Goal: Transaction & Acquisition: Purchase product/service

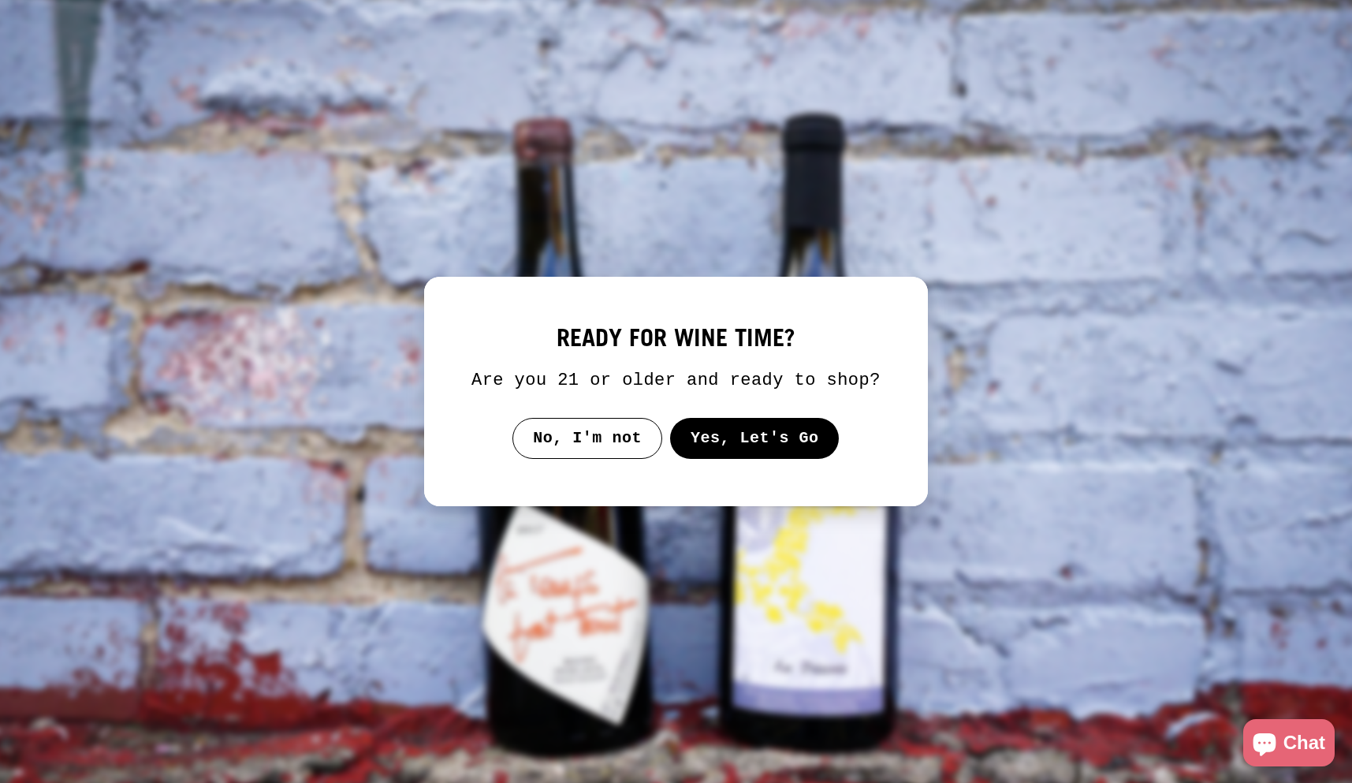
click at [745, 459] on button "Yes, Let's Go" at bounding box center [754, 438] width 169 height 41
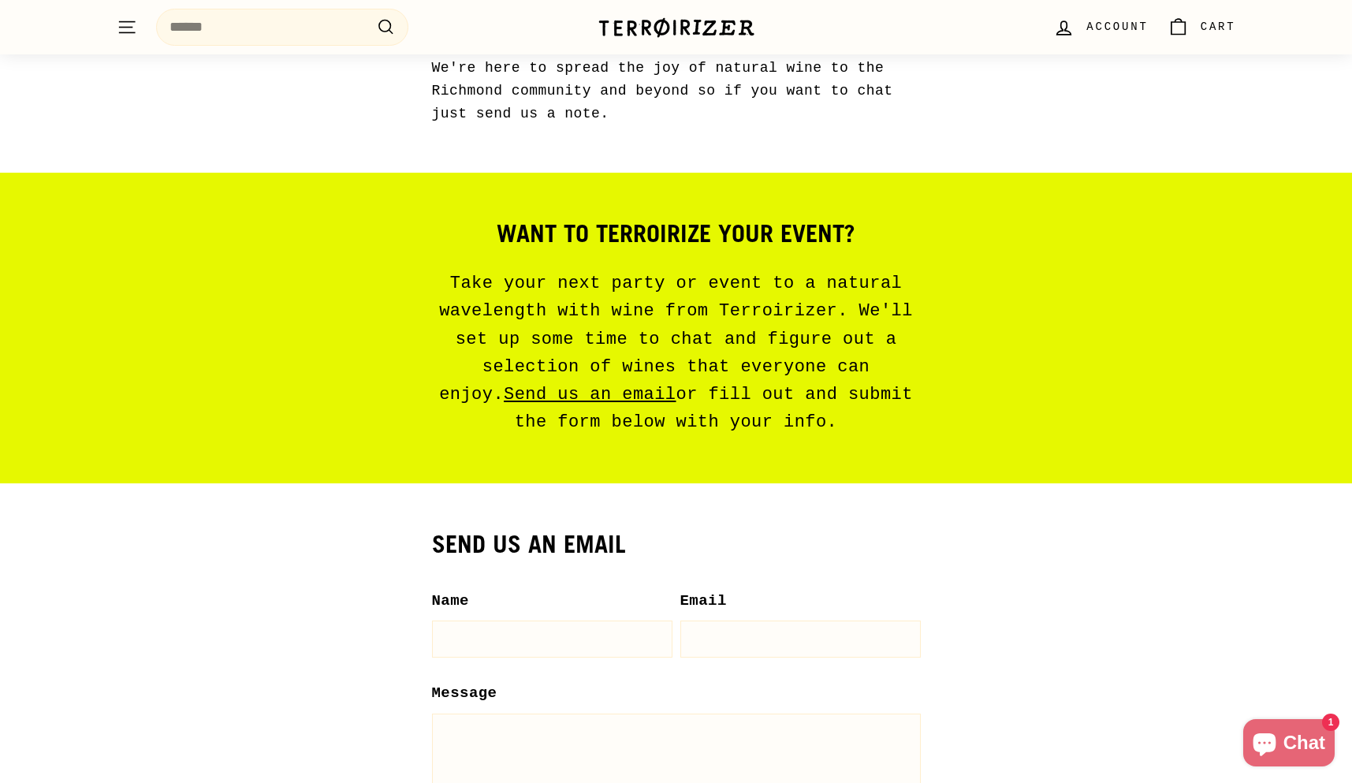
scroll to position [813, 0]
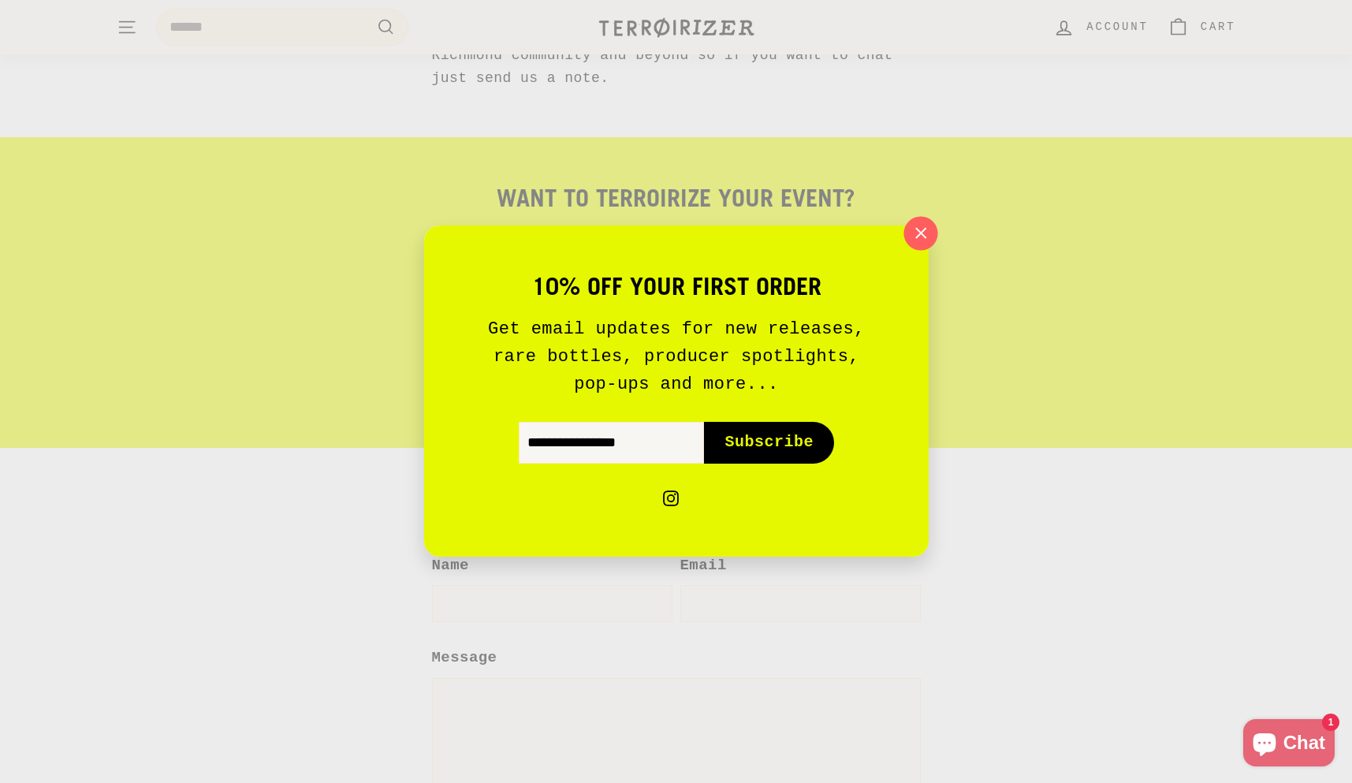
click at [920, 229] on icon "button" at bounding box center [920, 233] width 24 height 24
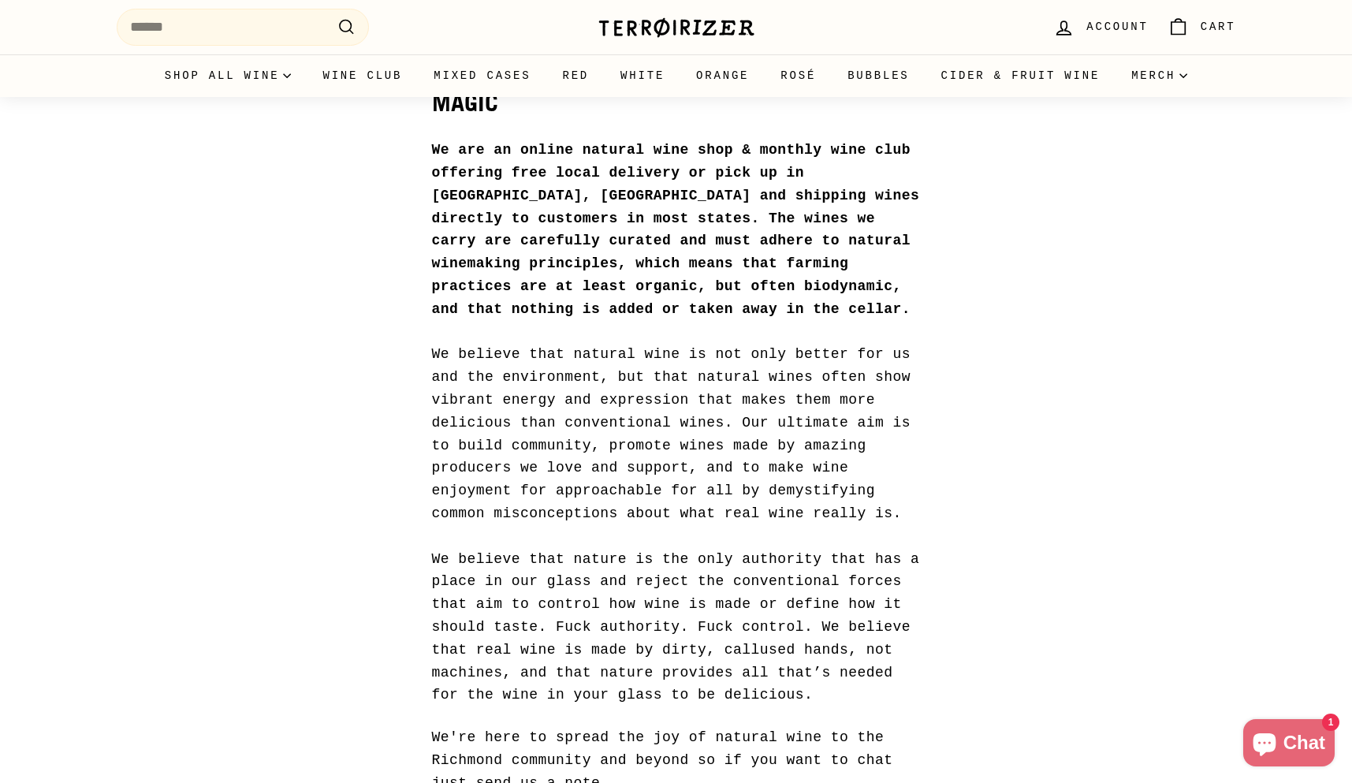
scroll to position [0, 0]
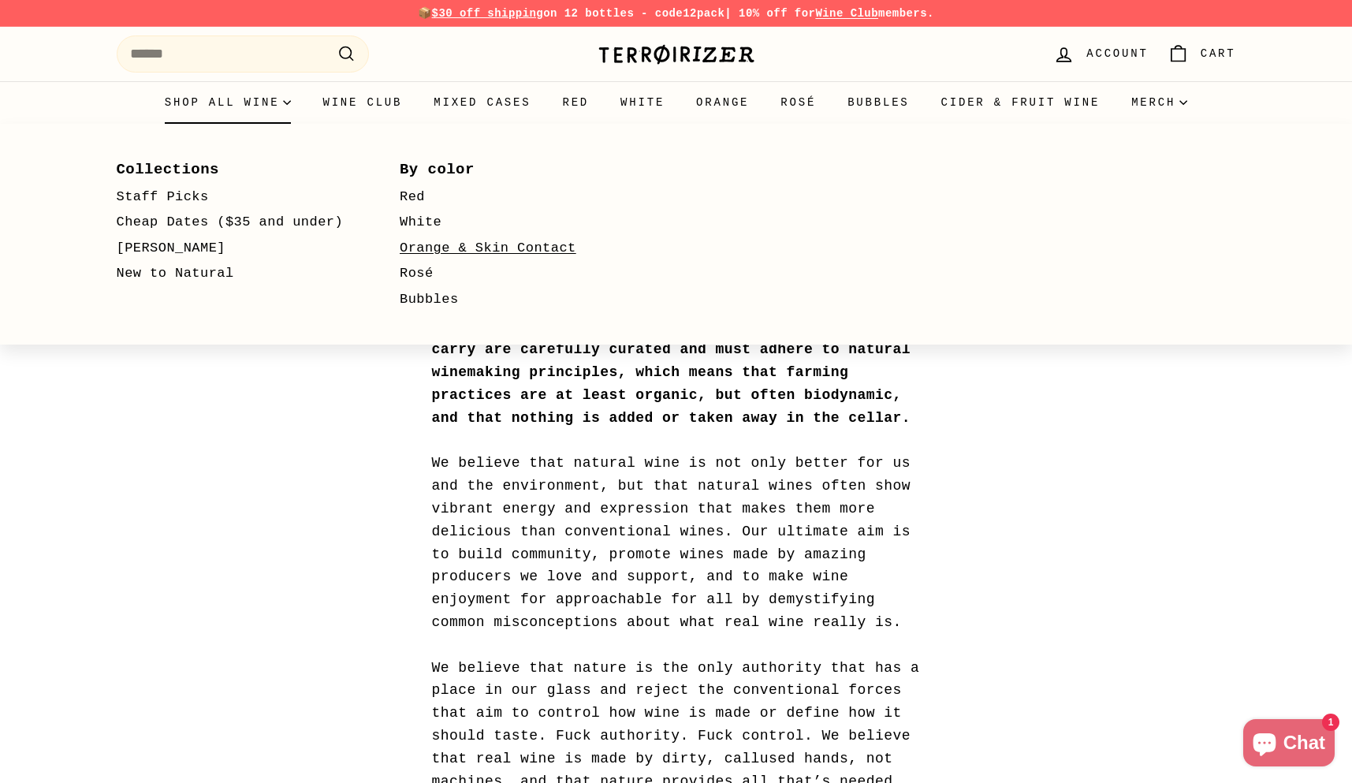
click at [485, 248] on link "Orange & Skin Contact" at bounding box center [519, 249] width 238 height 26
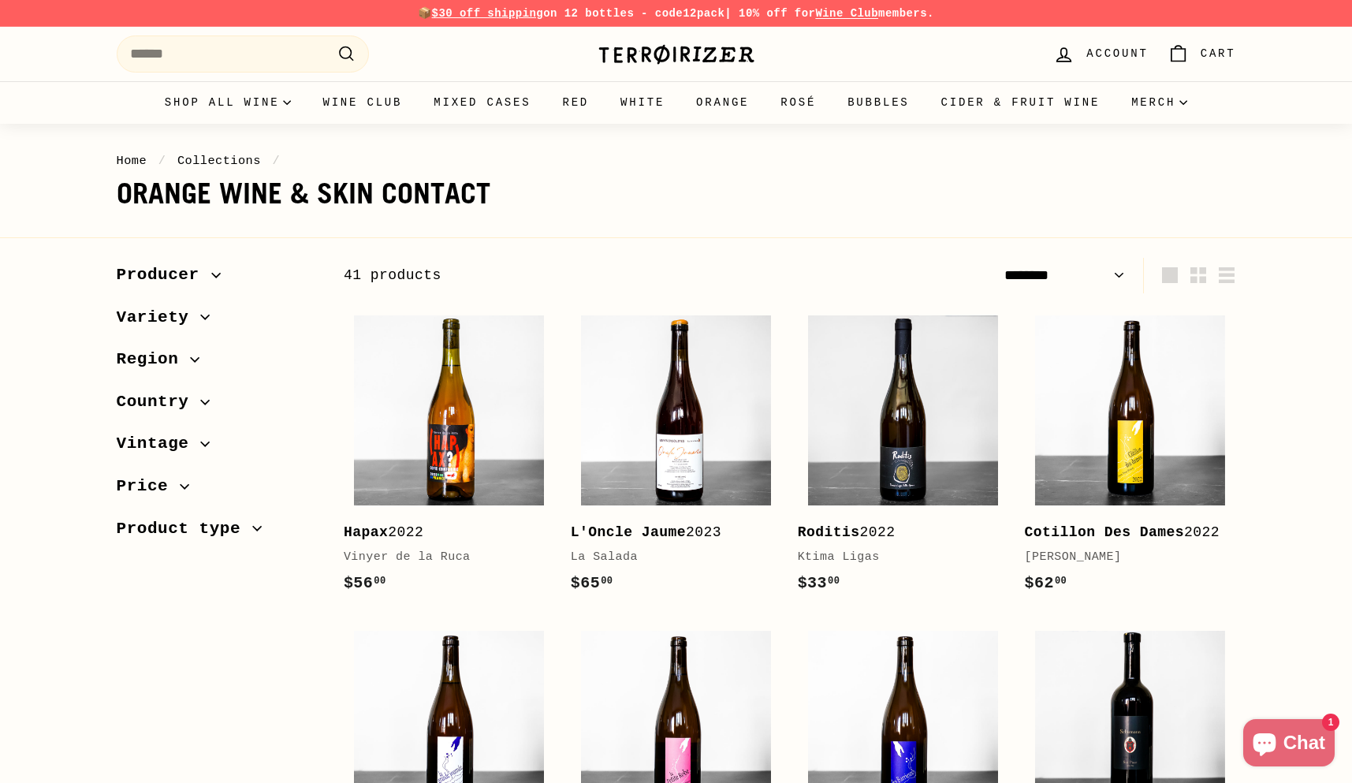
select select "******"
